Goal: Task Accomplishment & Management: Manage account settings

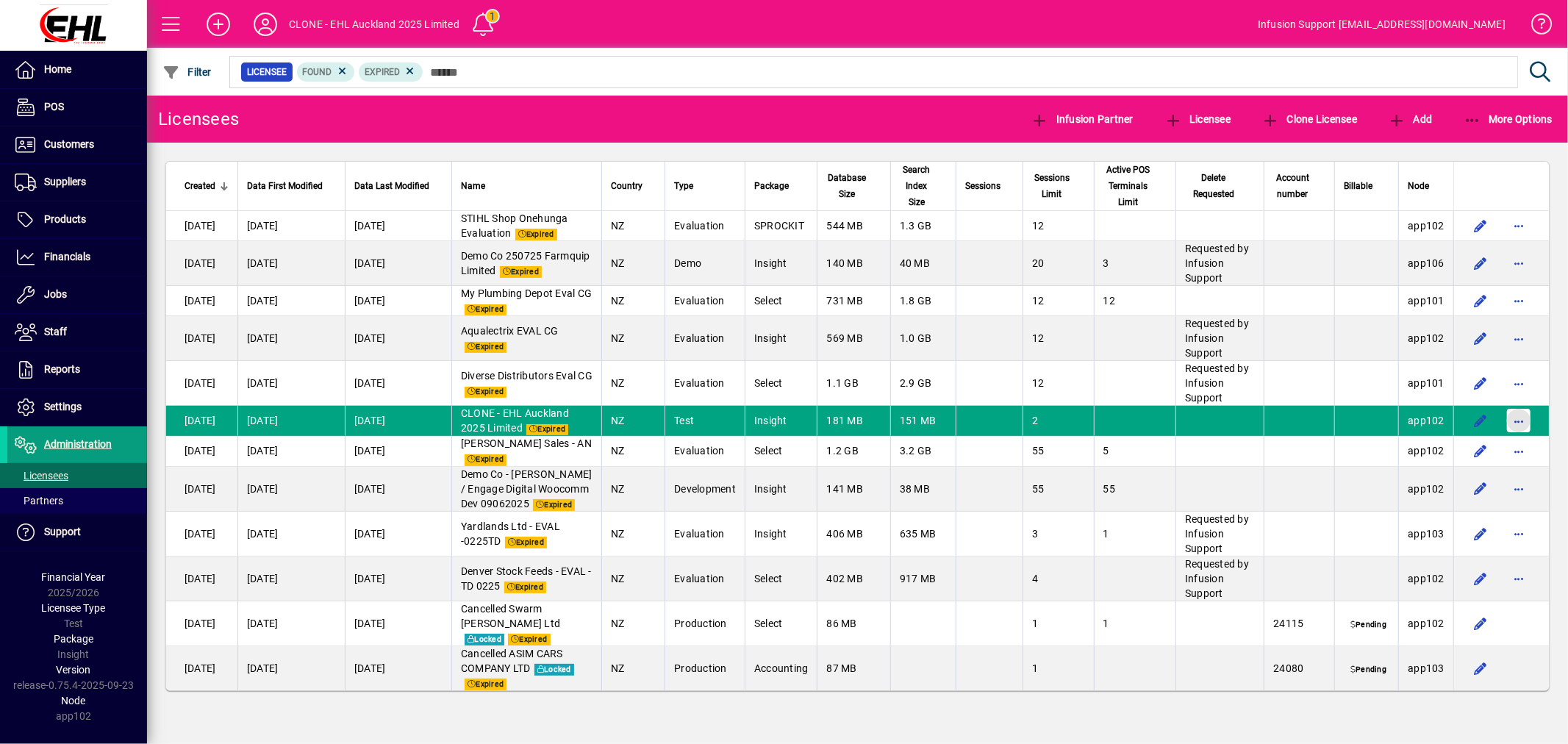
click at [1503, 410] on span "button" at bounding box center [1518, 420] width 35 height 35
click at [1422, 452] on span "Request licensee be deleted" at bounding box center [1443, 453] width 153 height 18
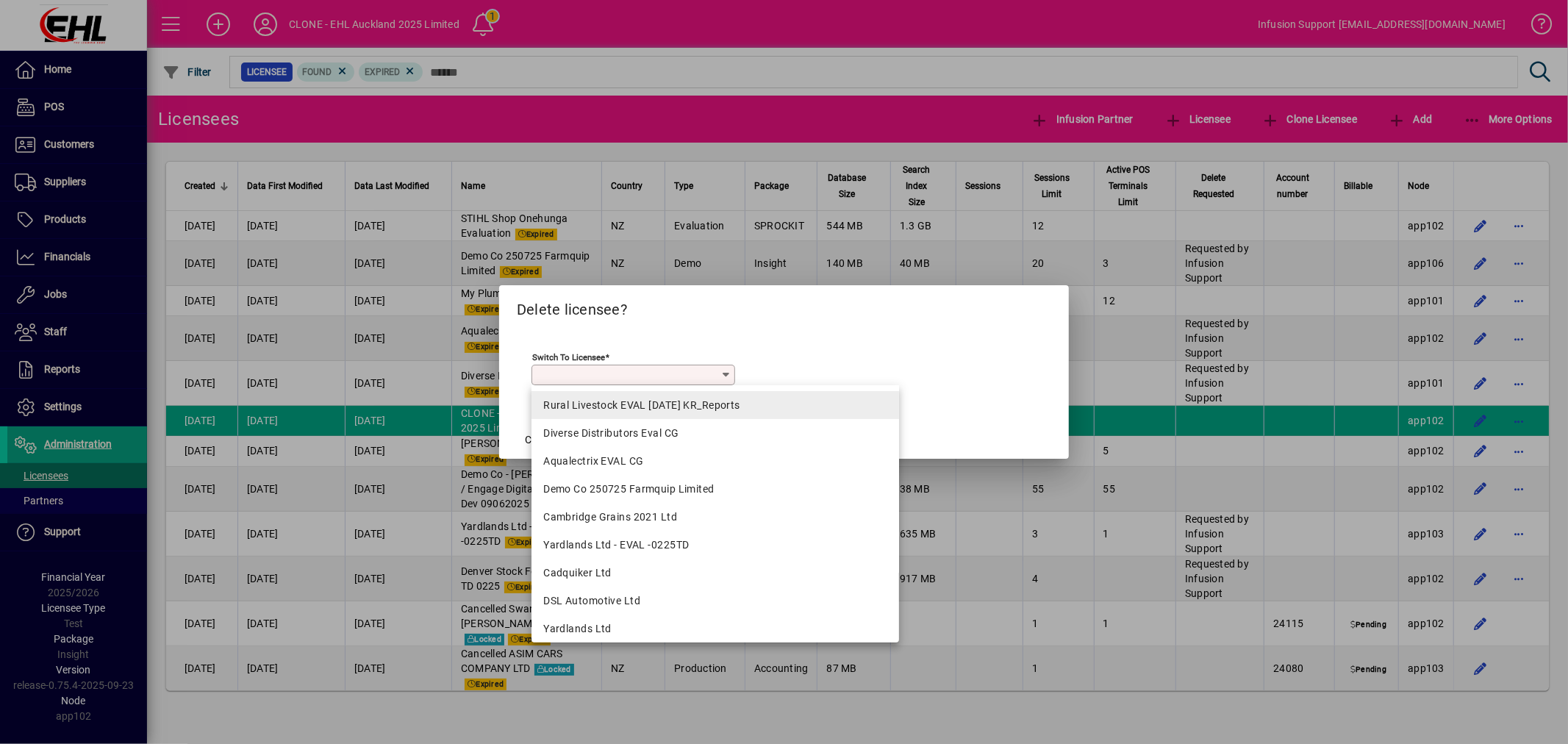
click at [636, 405] on div "Rural Livestock EVAL [DATE] KR_Reports" at bounding box center [715, 405] width 344 height 16
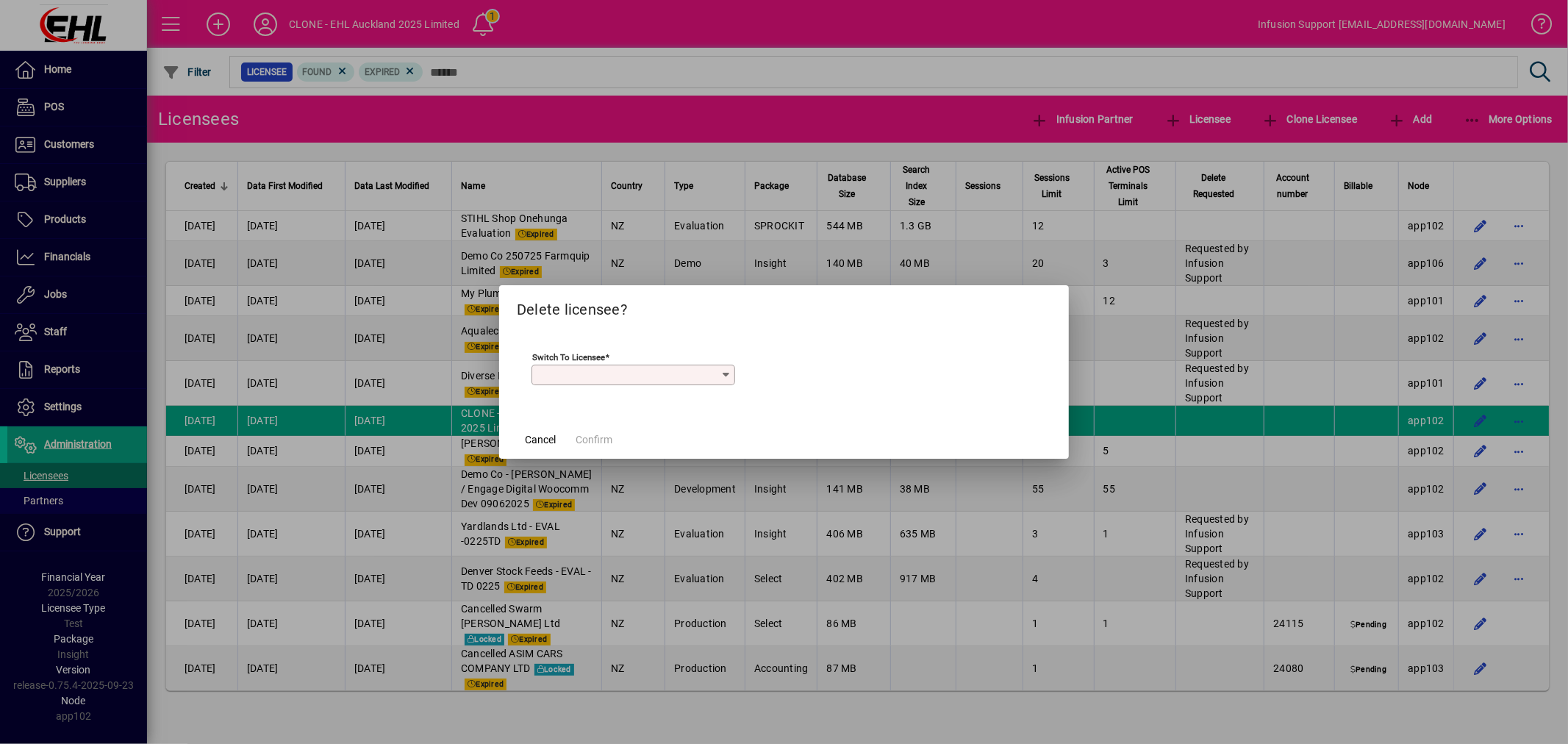
type input "**********"
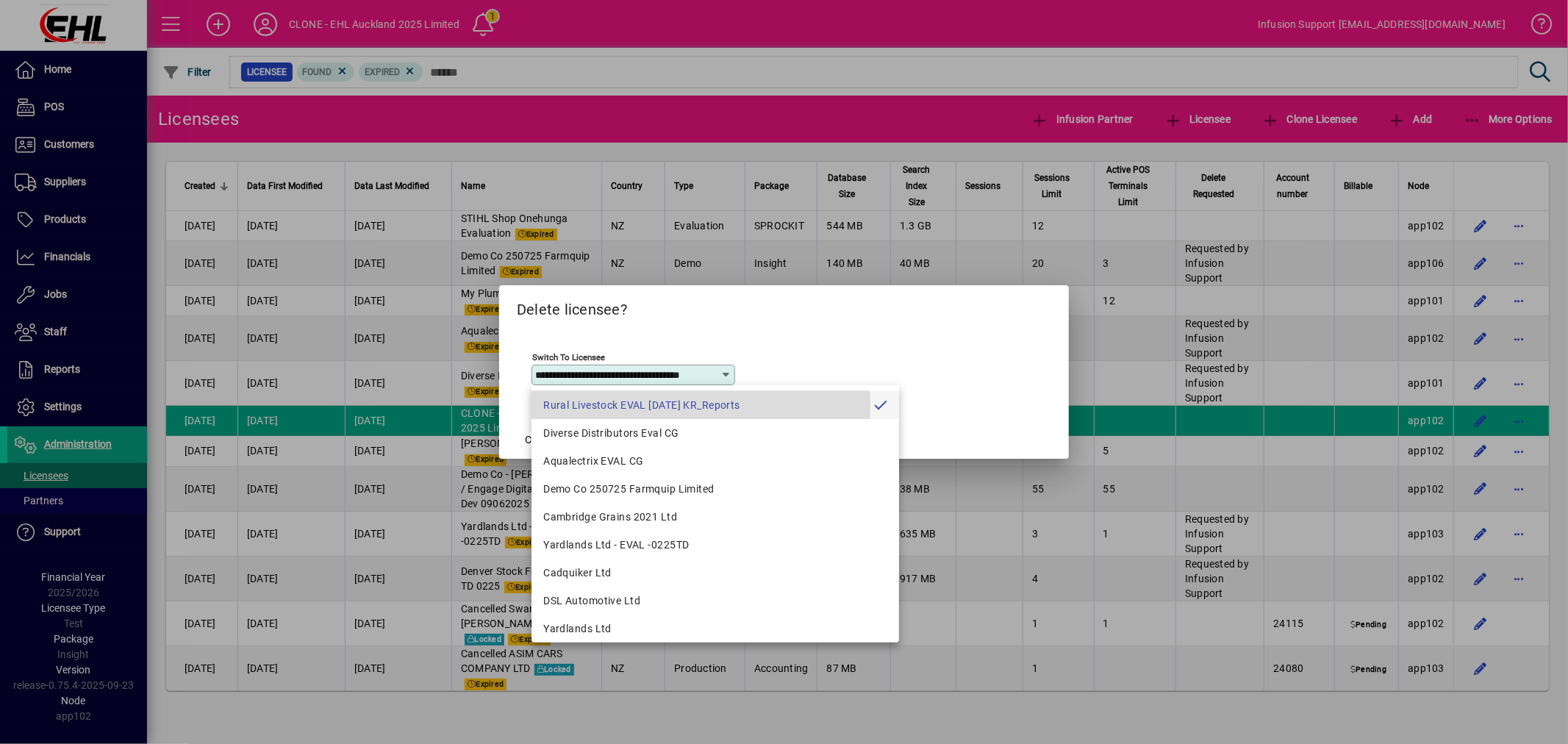
scroll to position [0, 19]
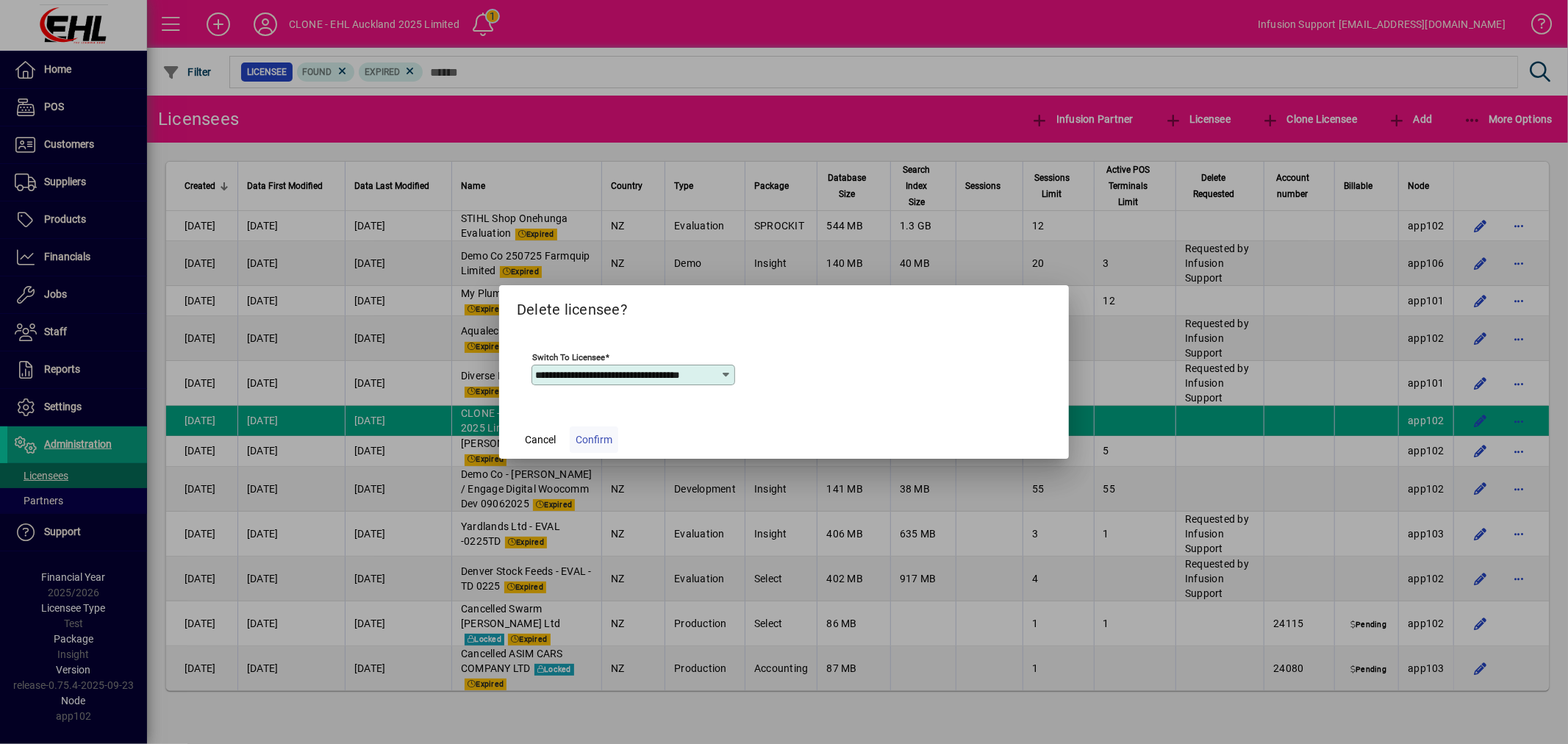
click at [598, 438] on span "Confirm" at bounding box center [594, 440] width 37 height 16
